Goal: Task Accomplishment & Management: Manage account settings

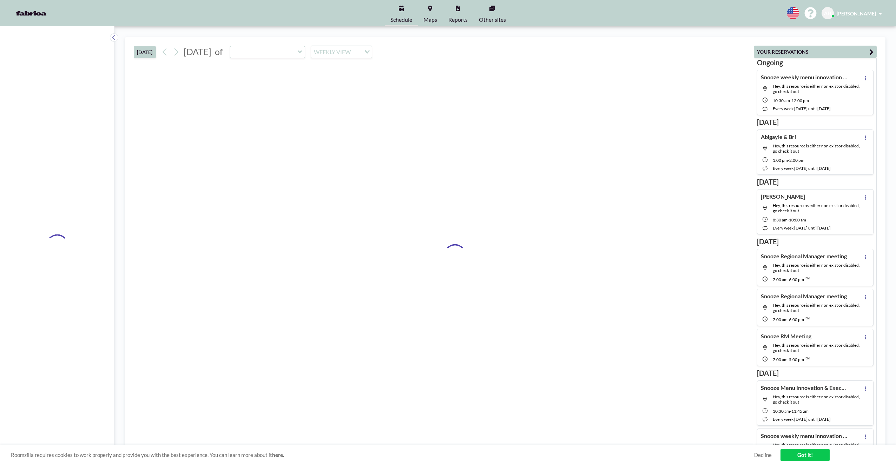
type input "BN4 "Shelf Space Corner""
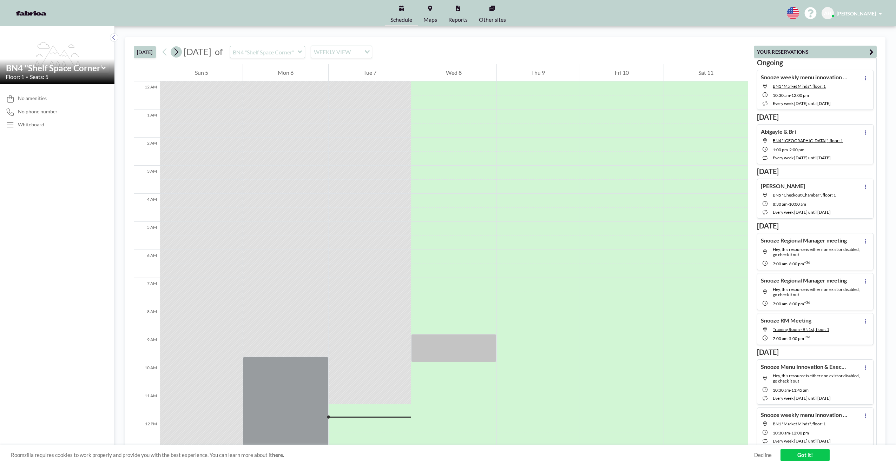
click at [176, 50] on icon at bounding box center [176, 52] width 7 height 11
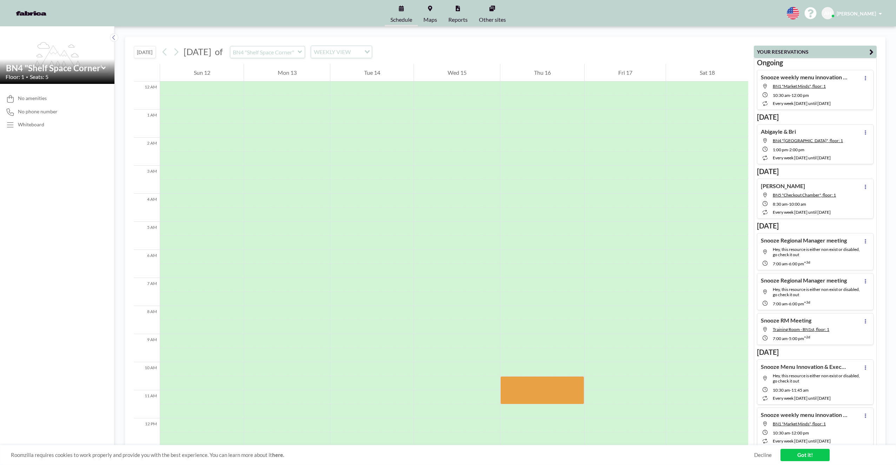
click at [302, 54] on icon at bounding box center [300, 51] width 5 height 7
type input "BN5 "Checkout Chamber""
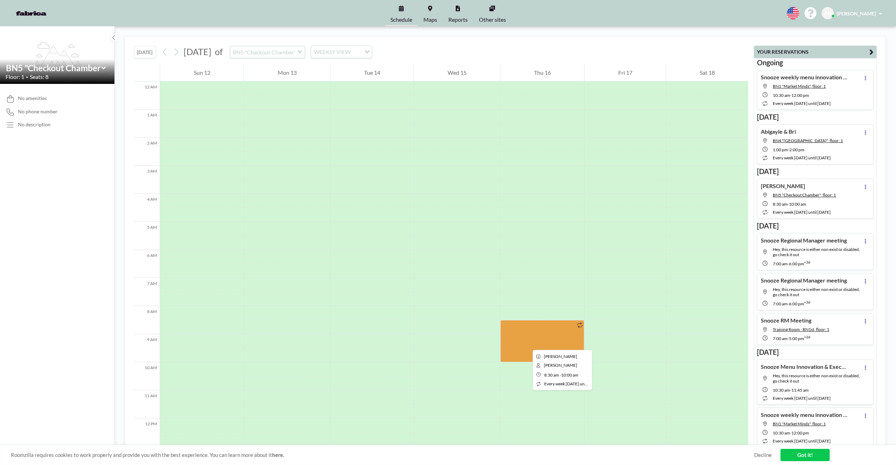
click at [527, 344] on div at bounding box center [542, 341] width 84 height 42
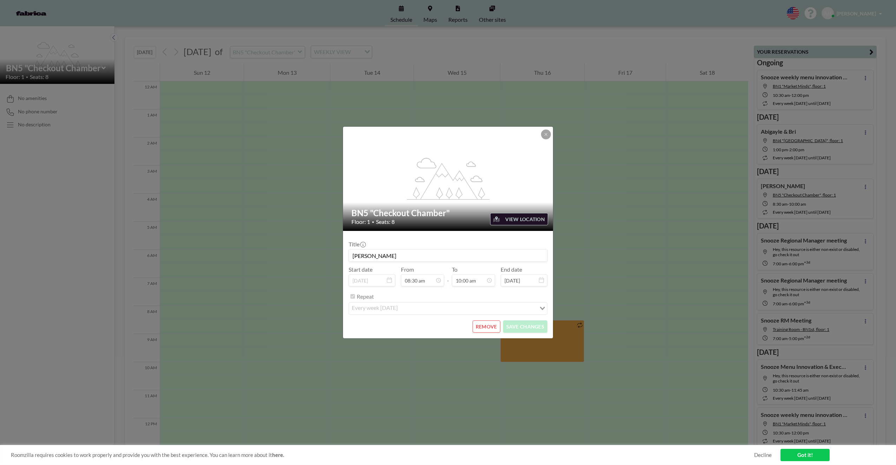
click at [492, 329] on button "REMOVE" at bounding box center [487, 327] width 28 height 12
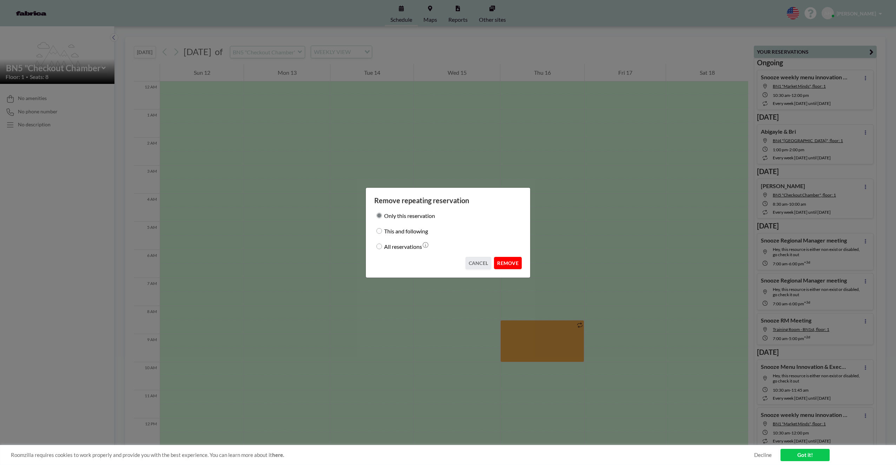
click at [514, 265] on button "REMOVE" at bounding box center [508, 263] width 28 height 12
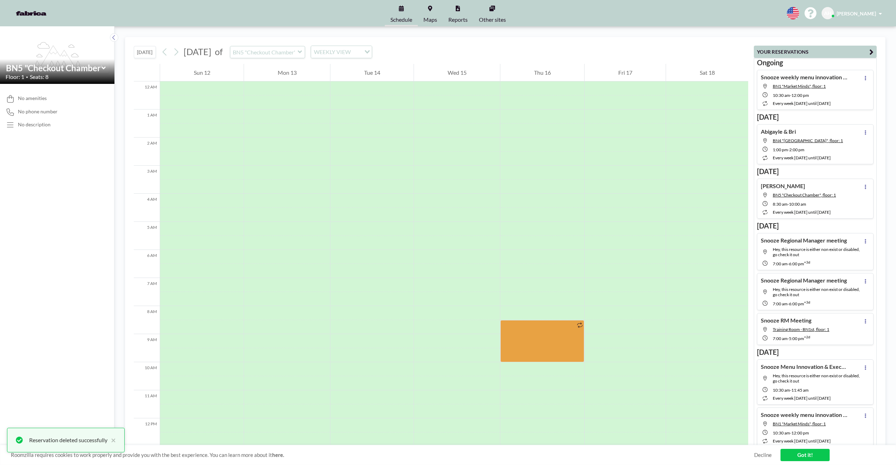
click at [302, 55] on icon at bounding box center [300, 51] width 5 height 7
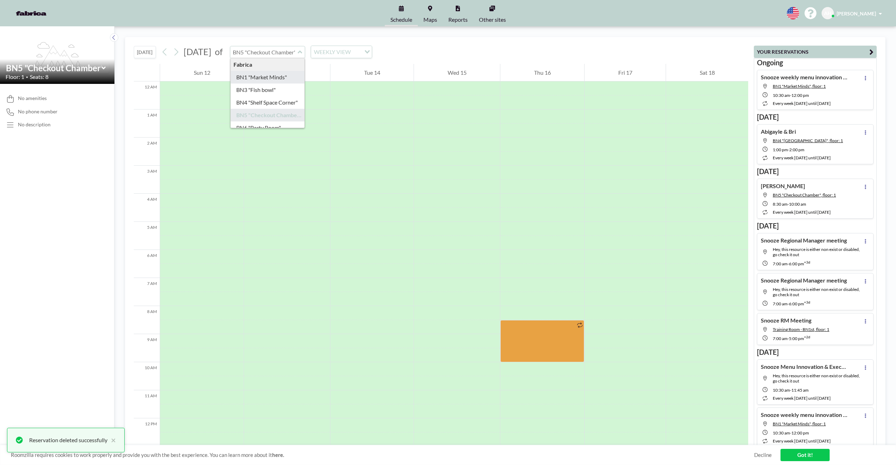
type input "BN1 "Market Minds""
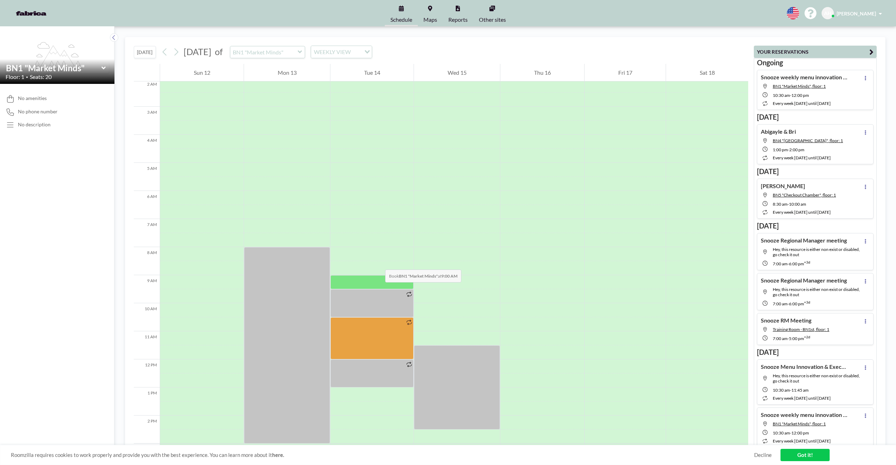
scroll to position [79, 0]
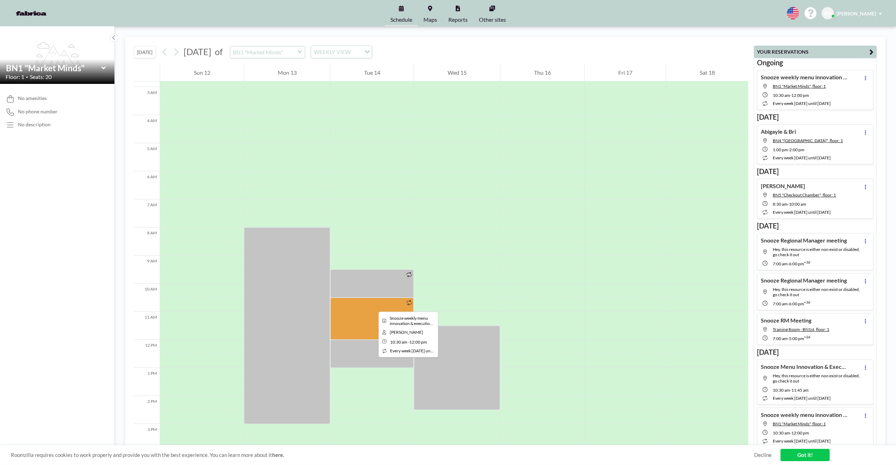
click at [373, 305] on div at bounding box center [371, 319] width 83 height 42
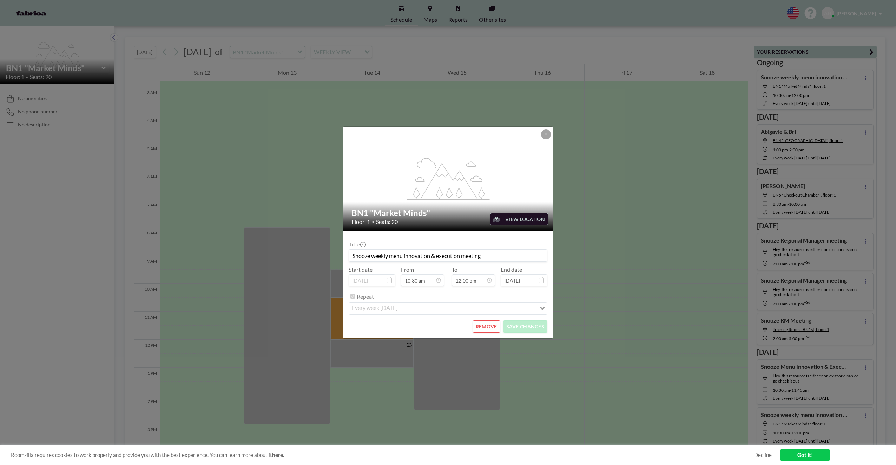
click at [484, 325] on button "REMOVE" at bounding box center [487, 327] width 28 height 12
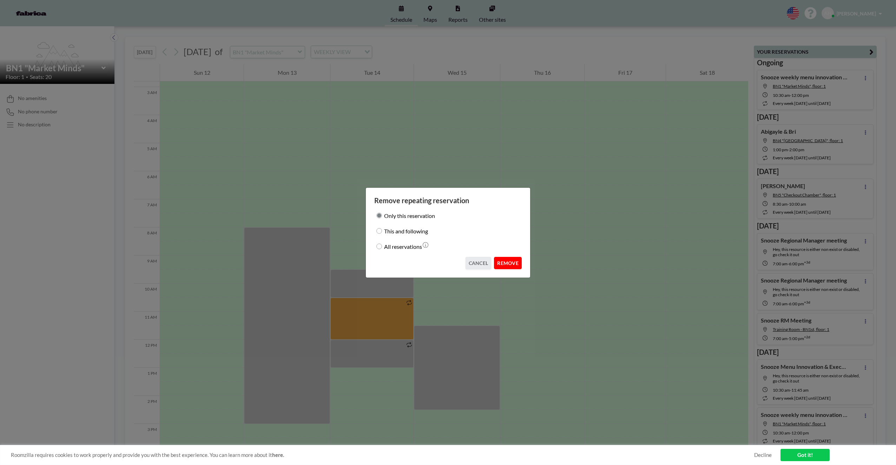
click at [508, 261] on button "REMOVE" at bounding box center [508, 263] width 28 height 12
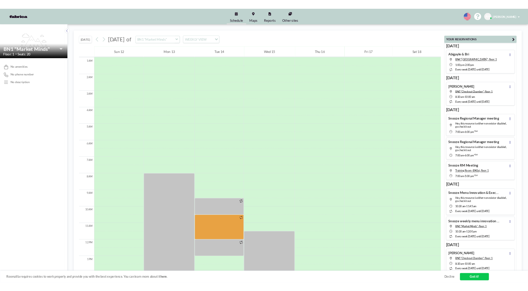
scroll to position [27, 0]
